Goal: Navigation & Orientation: Find specific page/section

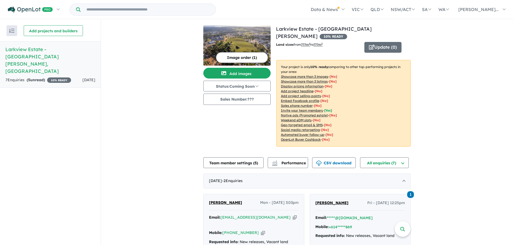
scroll to position [1, 0]
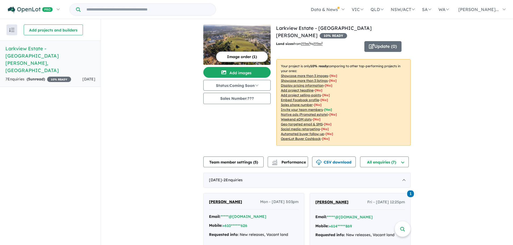
click at [480, 165] on div "View all projects in your account Larkview Estate - Mount Barker 10 % READY Lan…" at bounding box center [307, 154] width 412 height 271
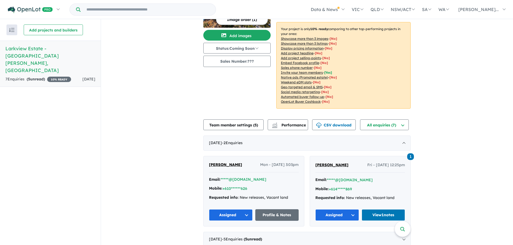
scroll to position [0, 0]
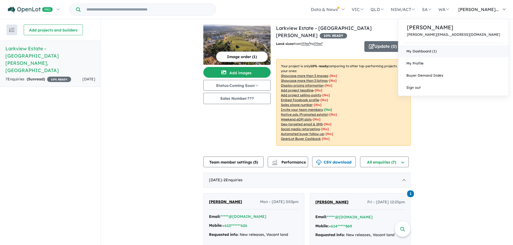
click at [466, 51] on link "My Dashboard (1)" at bounding box center [453, 51] width 110 height 12
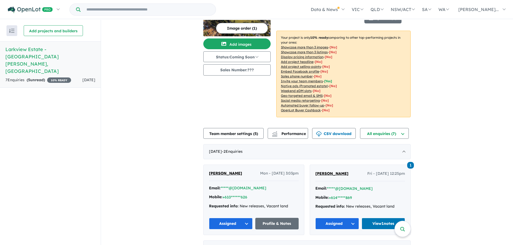
scroll to position [37, 0]
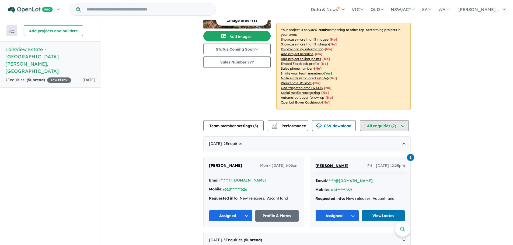
click at [396, 120] on button "All enquiries ( 7 )" at bounding box center [384, 125] width 49 height 11
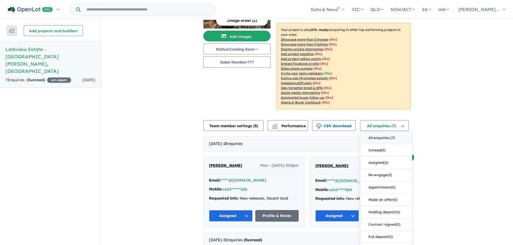
click at [385, 132] on button "All enquiries ( 7 )" at bounding box center [386, 138] width 52 height 12
